Goal: Task Accomplishment & Management: Use online tool/utility

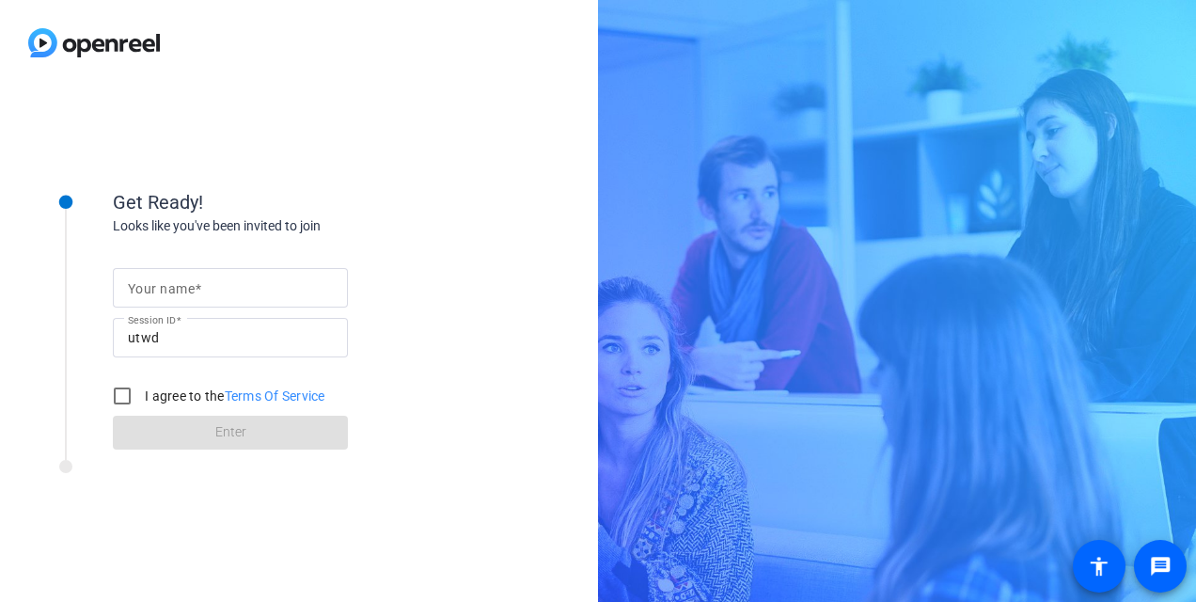
click at [261, 299] on div at bounding box center [230, 287] width 205 height 39
click at [222, 289] on input "Your name" at bounding box center [230, 287] width 205 height 23
type input "[PERSON_NAME]"
click at [132, 384] on input "I agree to the Terms Of Service" at bounding box center [122, 396] width 38 height 38
checkbox input "true"
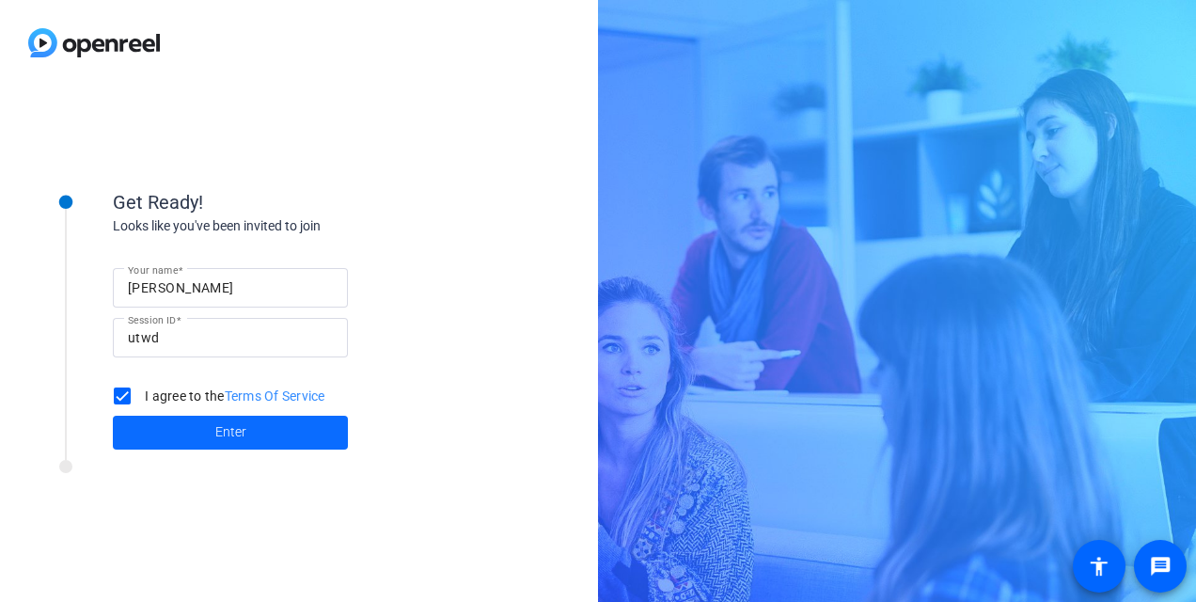
click at [185, 433] on span at bounding box center [230, 432] width 235 height 45
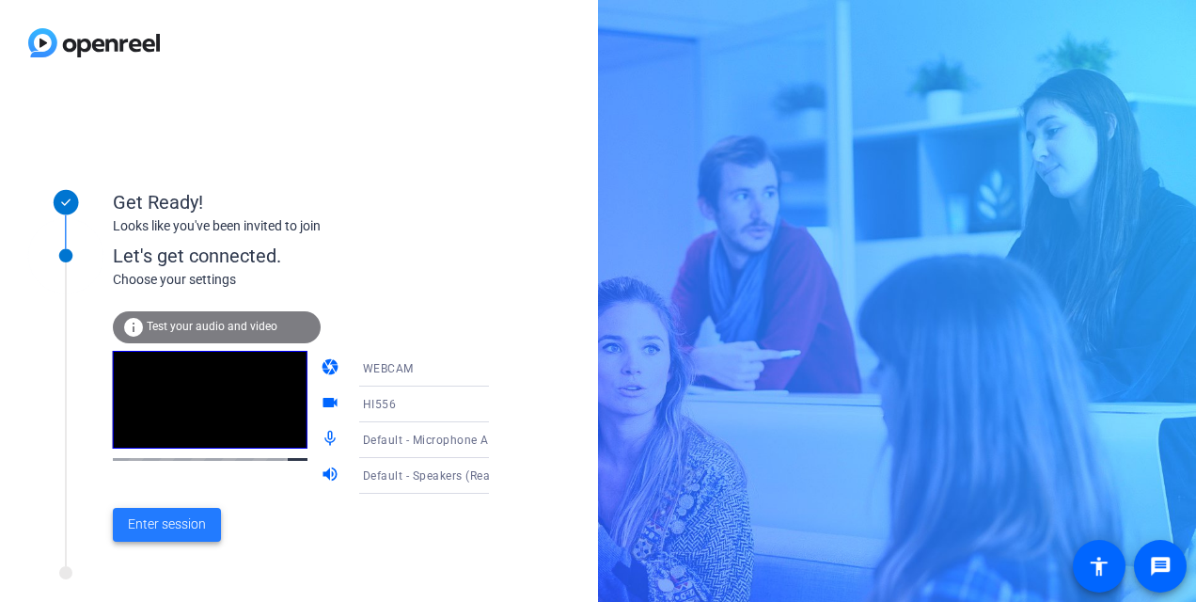
click at [179, 522] on span "Enter session" at bounding box center [167, 524] width 78 height 20
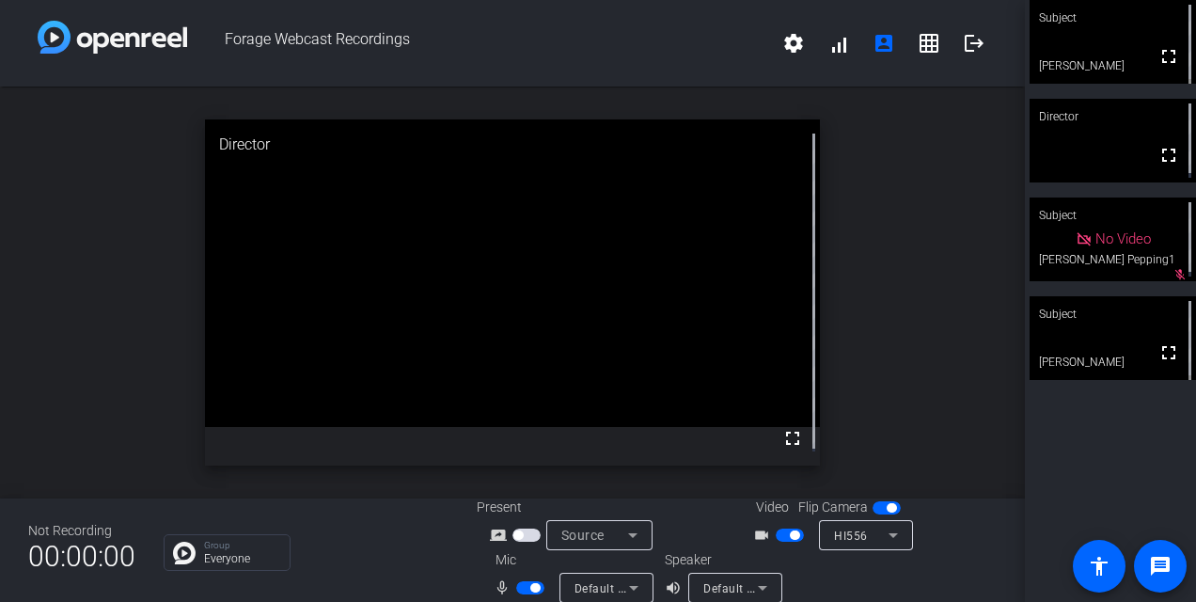
click at [726, 601] on html "Accessibility Screen-Reader Guide, Feedback, and Issue Reporting | New window F…" at bounding box center [598, 301] width 1196 height 602
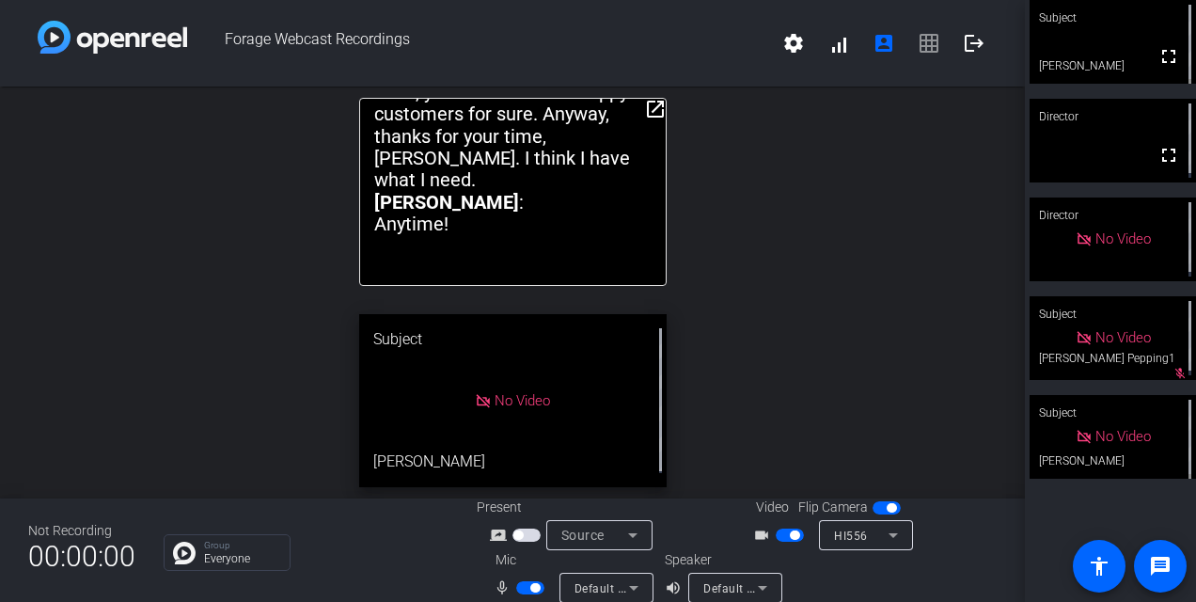
click at [653, 106] on mat-icon "open_in_new" at bounding box center [655, 109] width 23 height 23
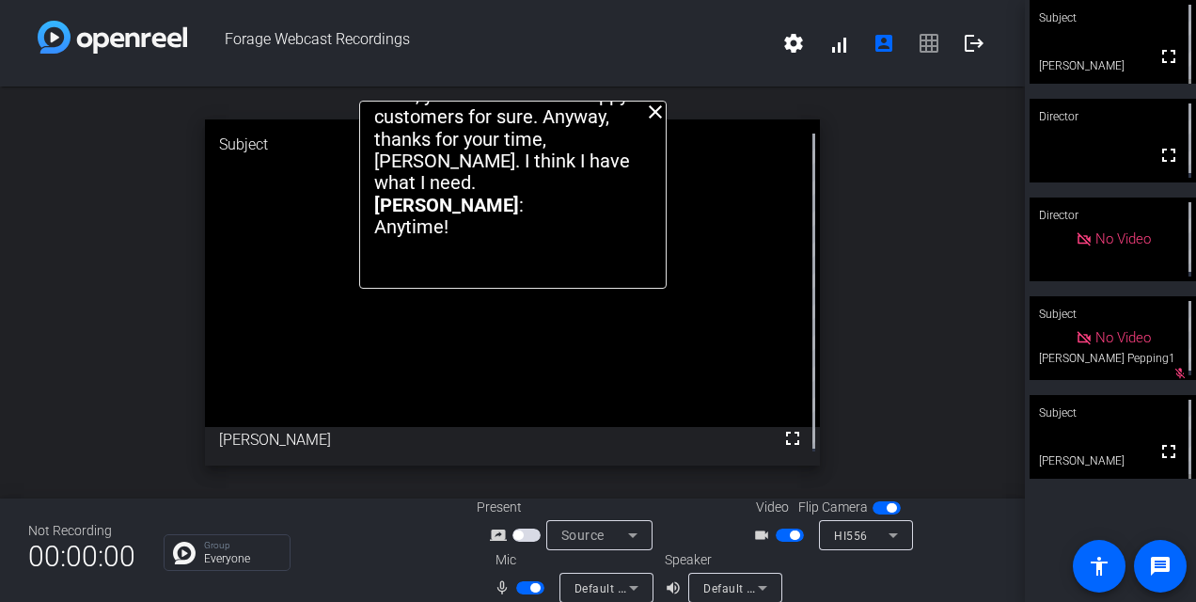
click at [647, 107] on mat-icon "close" at bounding box center [655, 112] width 23 height 23
